Goal: Task Accomplishment & Management: Manage account settings

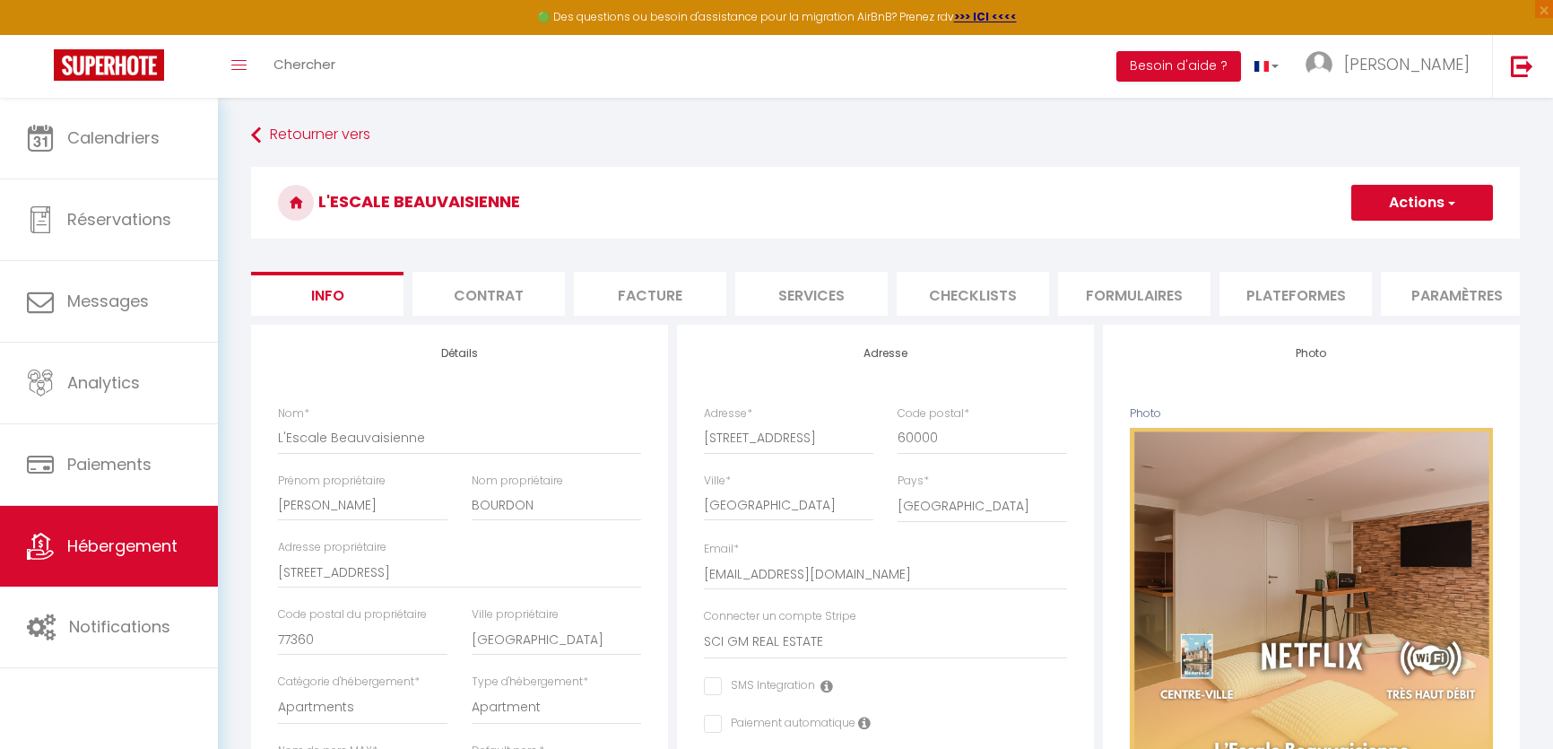
select select "2"
select select "1"
select select "16:00"
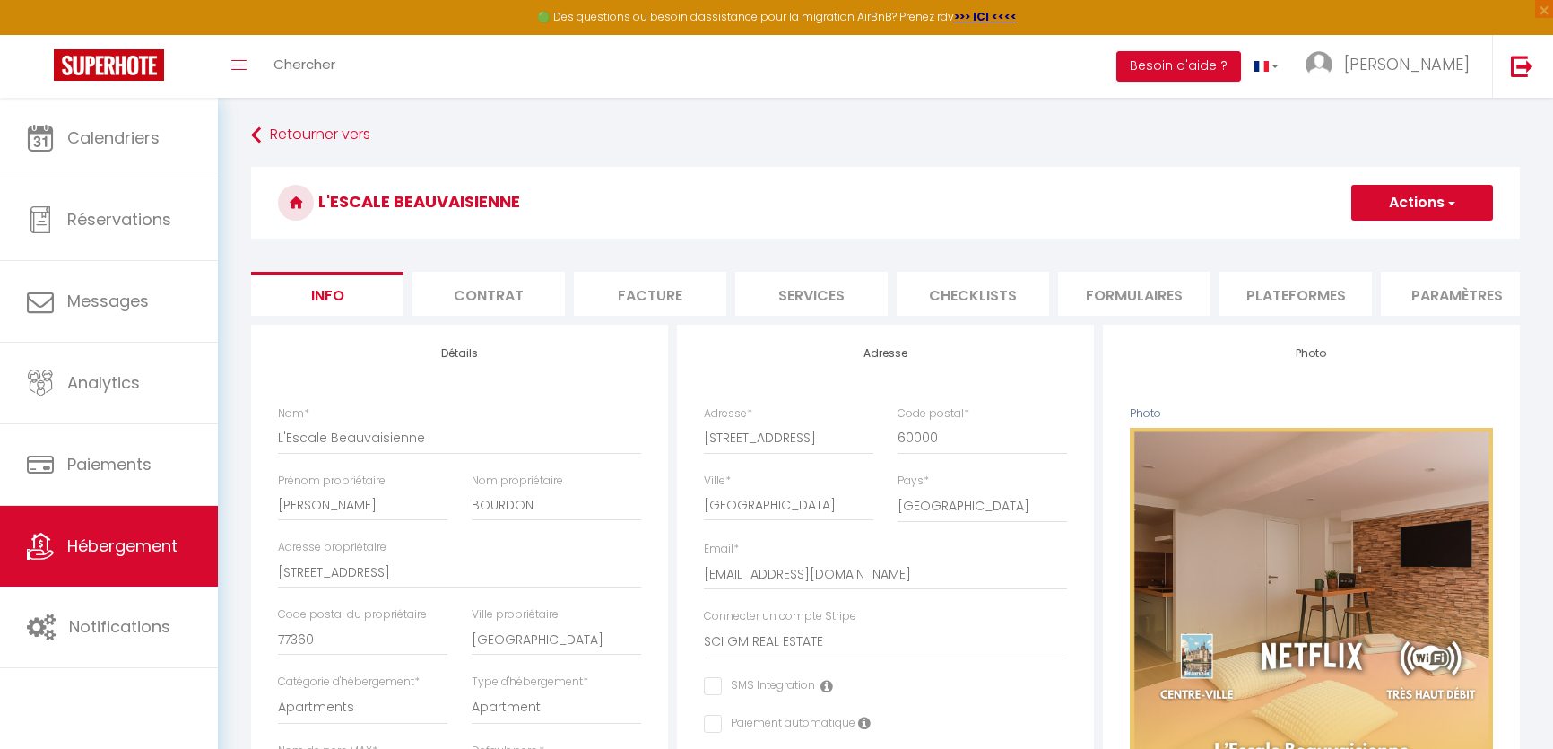
select select
select select "11:00"
select select "30"
select select "120"
select select "28"
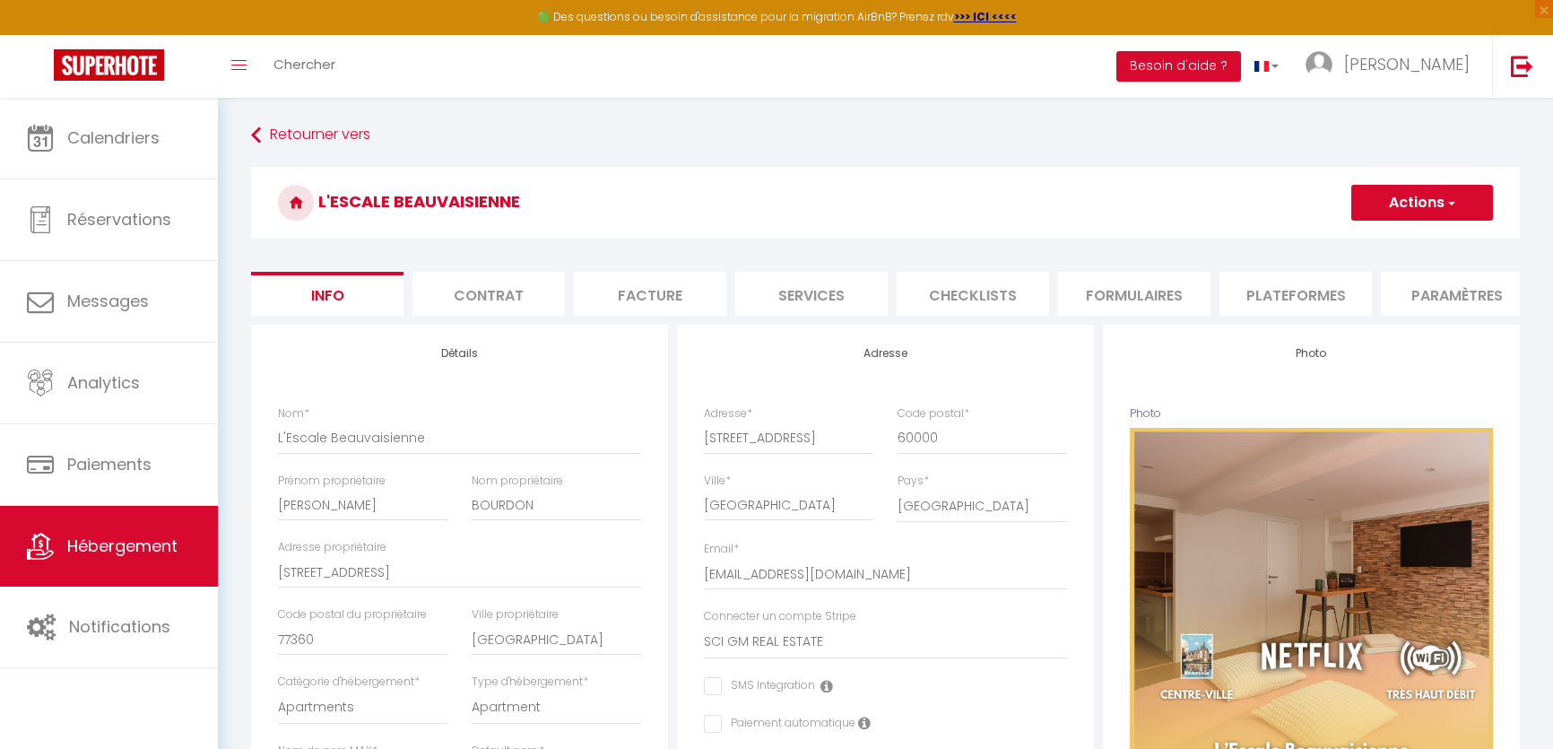
select select "49434"
